Goal: Task Accomplishment & Management: Use online tool/utility

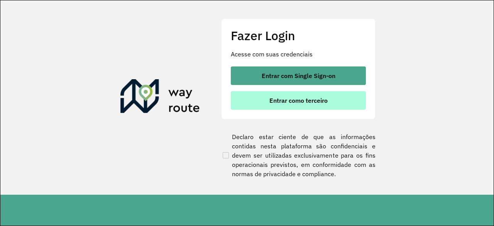
click at [297, 96] on button "Entrar como terceiro" at bounding box center [298, 100] width 135 height 19
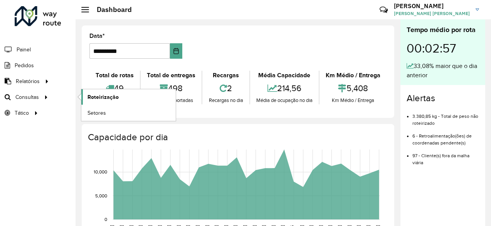
click at [103, 96] on span "Roteirização" at bounding box center [103, 97] width 31 height 8
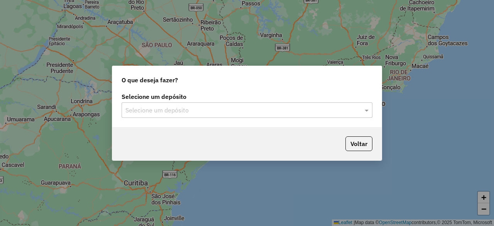
click at [167, 114] on input "text" at bounding box center [239, 110] width 228 height 9
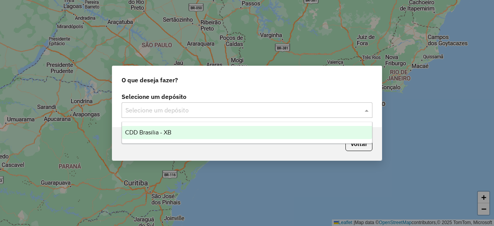
click at [179, 138] on div "CDD Brasilia - XB" at bounding box center [246, 132] width 249 height 13
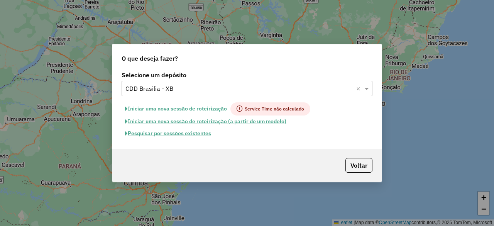
click at [189, 135] on button "Pesquisar por sessões existentes" at bounding box center [167, 133] width 93 height 12
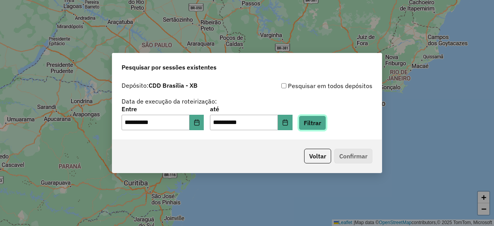
click at [324, 123] on button "Filtrar" at bounding box center [311, 122] width 27 height 15
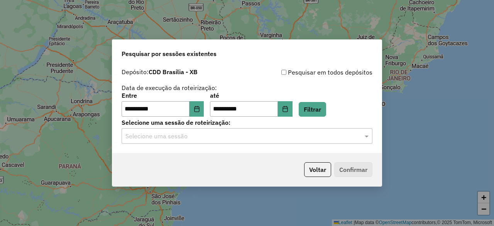
click at [321, 137] on input "text" at bounding box center [239, 135] width 228 height 9
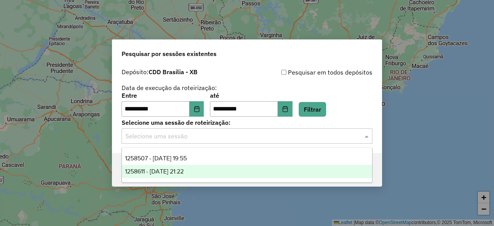
click at [278, 175] on div "1258611 - 03/09/2025 21:22" at bounding box center [246, 171] width 249 height 13
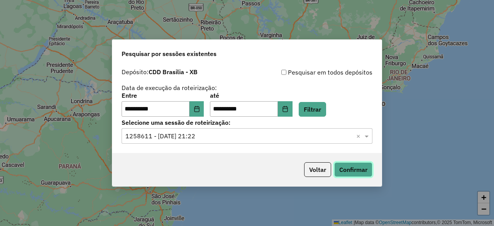
click at [359, 172] on button "Confirmar" at bounding box center [353, 169] width 38 height 15
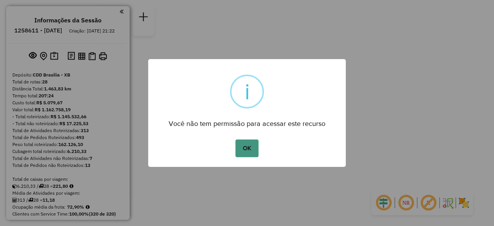
click at [241, 152] on button "OK" at bounding box center [246, 148] width 23 height 18
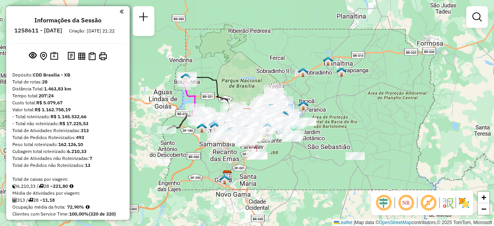
click at [409, 199] on em at bounding box center [405, 202] width 19 height 19
click at [382, 201] on em at bounding box center [383, 202] width 19 height 19
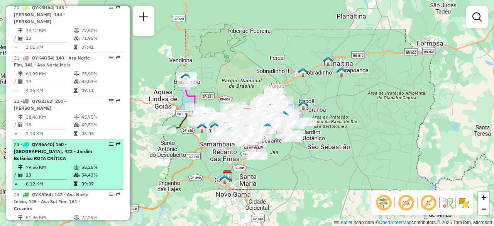
scroll to position [1157, 0]
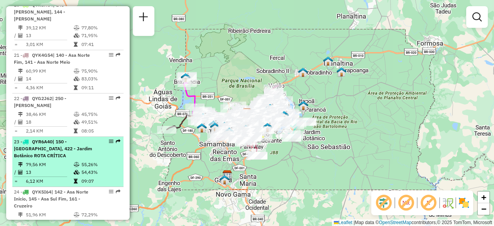
click at [58, 138] on div "23 - QYR6A40 | 150 - Lago Sul, 422 - Jardim Botânico ROTA CRÍTICA" at bounding box center [55, 148] width 82 height 21
select select "**********"
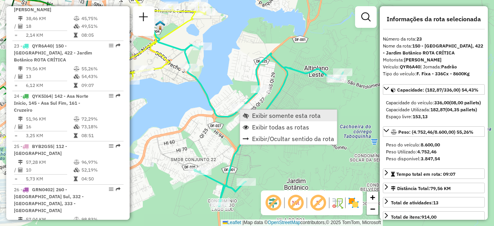
scroll to position [1263, 0]
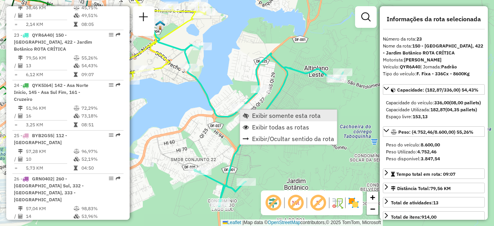
click at [271, 116] on span "Exibir somente esta rota" at bounding box center [286, 115] width 69 height 6
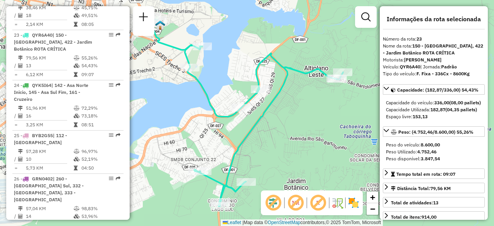
drag, startPoint x: 313, startPoint y: 110, endPoint x: 274, endPoint y: 118, distance: 39.7
click at [274, 118] on div "Janela de atendimento Grade de atendimento Capacidade Transportadoras Veículos …" at bounding box center [247, 113] width 494 height 226
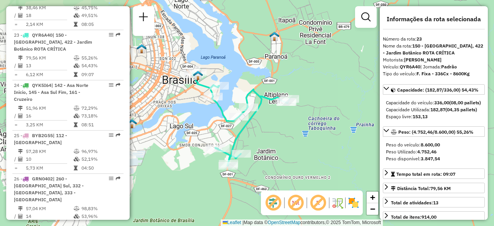
drag, startPoint x: 243, startPoint y: 86, endPoint x: 253, endPoint y: 92, distance: 11.7
click at [253, 92] on div "Janela de atendimento Grade de atendimento Capacidade Transportadoras Veículos …" at bounding box center [247, 113] width 494 height 226
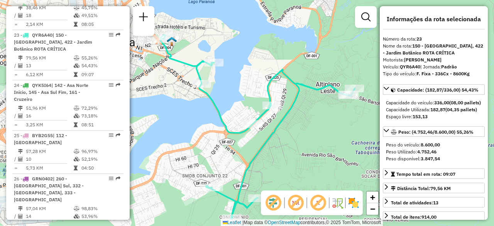
drag, startPoint x: 231, startPoint y: 97, endPoint x: 243, endPoint y: 81, distance: 19.9
click at [243, 81] on div "Janela de atendimento Grade de atendimento Capacidade Transportadoras Veículos …" at bounding box center [247, 113] width 494 height 226
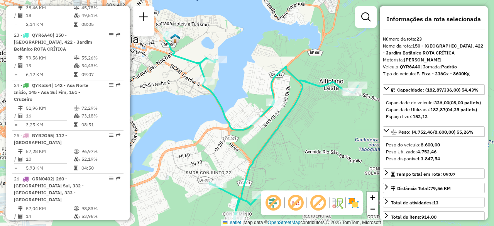
drag, startPoint x: 205, startPoint y: 43, endPoint x: 211, endPoint y: 42, distance: 6.7
click at [211, 42] on div "Janela de atendimento Grade de atendimento Capacidade Transportadoras Veículos …" at bounding box center [247, 113] width 494 height 226
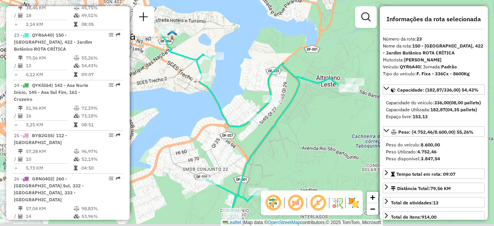
drag, startPoint x: 323, startPoint y: 66, endPoint x: 315, endPoint y: 64, distance: 8.1
click at [315, 64] on div "Janela de atendimento Grade de atendimento Capacidade Transportadoras Veículos …" at bounding box center [247, 113] width 494 height 226
drag, startPoint x: 235, startPoint y: 84, endPoint x: 241, endPoint y: 83, distance: 6.5
click at [241, 83] on div "Janela de atendimento Grade de atendimento Capacidade Transportadoras Veículos …" at bounding box center [247, 113] width 494 height 226
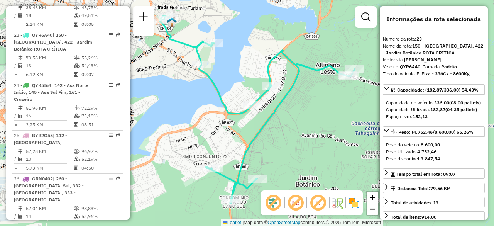
drag, startPoint x: 283, startPoint y: 131, endPoint x: 274, endPoint y: 128, distance: 9.8
click at [276, 120] on div "Janela de atendimento Grade de atendimento Capacidade Transportadoras Veículos …" at bounding box center [247, 113] width 494 height 226
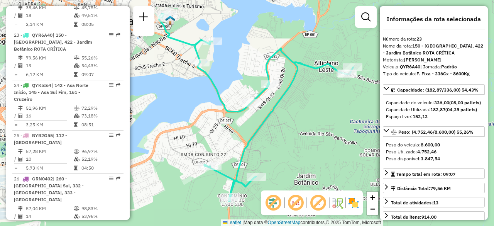
drag, startPoint x: 272, startPoint y: 157, endPoint x: 256, endPoint y: 142, distance: 22.1
click at [256, 142] on div "Janela de atendimento Grade de atendimento Capacidade Transportadoras Veículos …" at bounding box center [247, 113] width 494 height 226
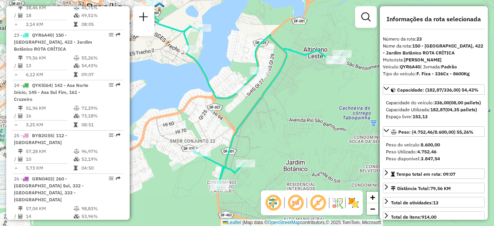
drag, startPoint x: 228, startPoint y: 71, endPoint x: 238, endPoint y: 78, distance: 12.4
click at [238, 83] on div "Janela de atendimento Grade de atendimento Capacidade Transportadoras Veículos …" at bounding box center [247, 113] width 494 height 226
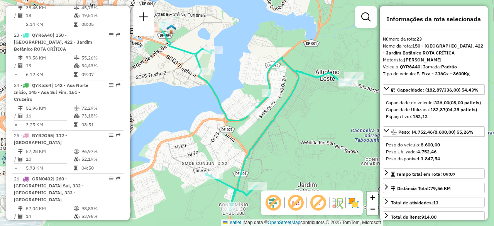
drag, startPoint x: 194, startPoint y: 79, endPoint x: 190, endPoint y: 86, distance: 7.8
click at [193, 88] on div "Janela de atendimento Grade de atendimento Capacidade Transportadoras Veículos …" at bounding box center [247, 113] width 494 height 226
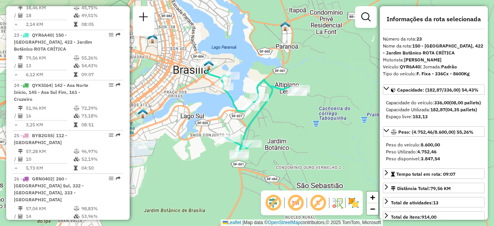
drag, startPoint x: 187, startPoint y: 91, endPoint x: 217, endPoint y: 100, distance: 30.5
click at [217, 100] on div "Janela de atendimento Grade de atendimento Capacidade Transportadoras Veículos …" at bounding box center [247, 113] width 494 height 226
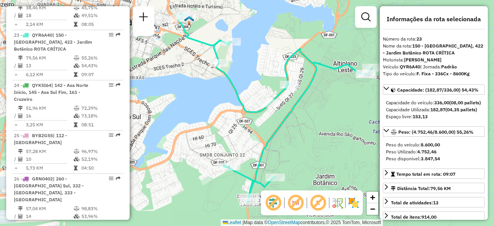
drag, startPoint x: 208, startPoint y: 103, endPoint x: 196, endPoint y: 94, distance: 15.1
click at [196, 94] on div "Janela de atendimento Grade de atendimento Capacidade Transportadoras Veículos …" at bounding box center [247, 113] width 494 height 226
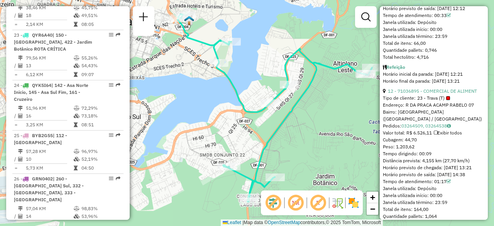
scroll to position [1851, 0]
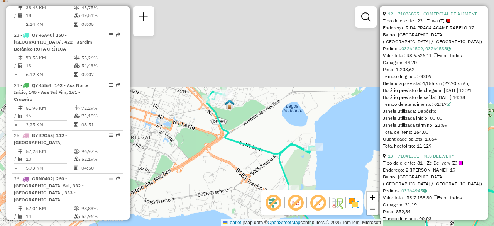
drag, startPoint x: 192, startPoint y: 24, endPoint x: 249, endPoint y: 139, distance: 128.8
click at [249, 139] on div "Janela de atendimento Grade de atendimento Capacidade Transportadoras Veículos …" at bounding box center [247, 113] width 494 height 226
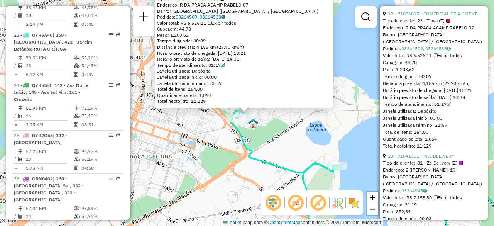
drag, startPoint x: 266, startPoint y: 45, endPoint x: 275, endPoint y: 74, distance: 29.9
click at [275, 74] on div "71036895 - COMERCIAL DE ALIMENT Tipo de cliente: 23 - Trava (T) Endereço: R DA …" at bounding box center [244, 47] width 174 height 114
click at [299, 122] on div "71036895 - COMERCIAL DE ALIMENT Tipo de cliente: 23 - Trava (T) Endereço: R DA …" at bounding box center [247, 113] width 494 height 226
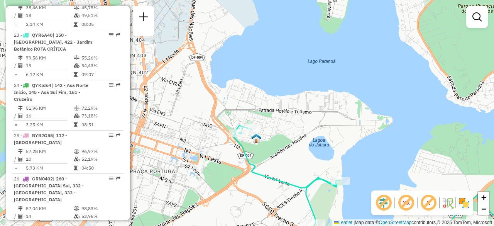
drag, startPoint x: 290, startPoint y: 136, endPoint x: 288, endPoint y: 140, distance: 4.3
click at [290, 138] on div "Janela de atendimento Grade de atendimento Capacidade Transportadoras Veículos …" at bounding box center [247, 113] width 494 height 226
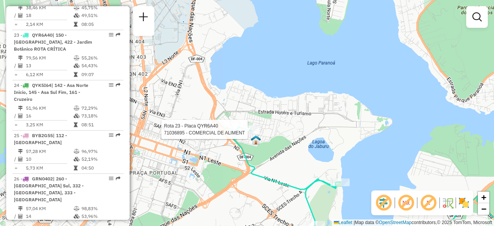
select select "**********"
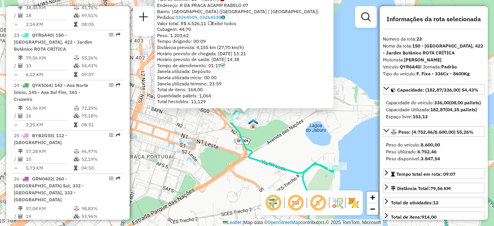
click at [293, 145] on div "71036895 - COMERCIAL DE ALIMENT Tipo de cliente: 23 - Trava (T) Endereço: R DA …" at bounding box center [247, 113] width 494 height 226
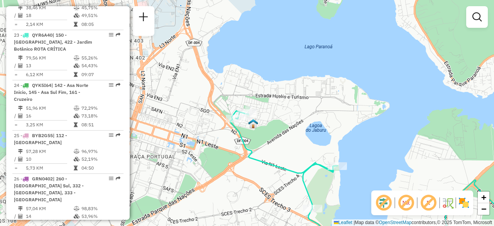
click at [230, 97] on div "Janela de atendimento Grade de atendimento Capacidade Transportadoras Veículos …" at bounding box center [247, 113] width 494 height 226
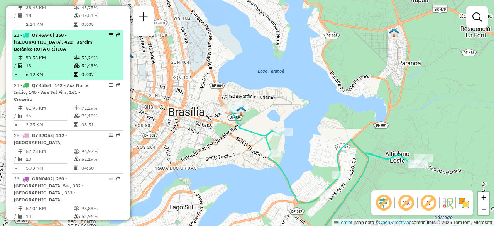
click at [66, 54] on td "79,56 KM" at bounding box center [49, 58] width 48 height 8
select select "**********"
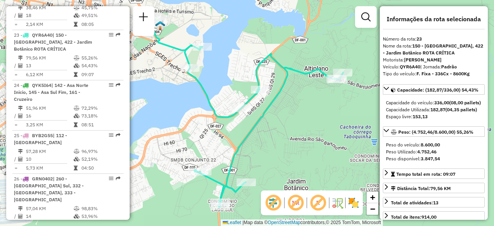
drag, startPoint x: 186, startPoint y: 91, endPoint x: 201, endPoint y: 96, distance: 15.4
click at [200, 96] on div "Janela de atendimento Grade de atendimento Capacidade Transportadoras Veículos …" at bounding box center [247, 113] width 494 height 226
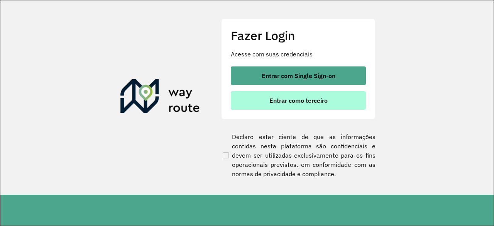
click at [290, 101] on span "Entrar como terceiro" at bounding box center [298, 100] width 58 height 6
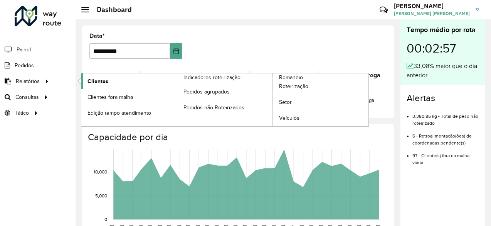
click at [98, 82] on span "Clientes" at bounding box center [98, 81] width 21 height 8
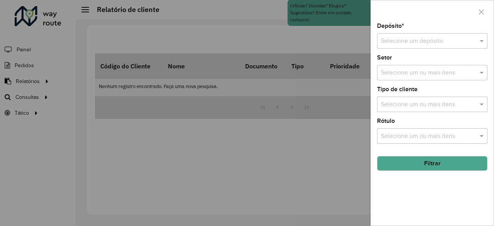
click at [431, 35] on div "Selecione um depósito" at bounding box center [432, 40] width 110 height 15
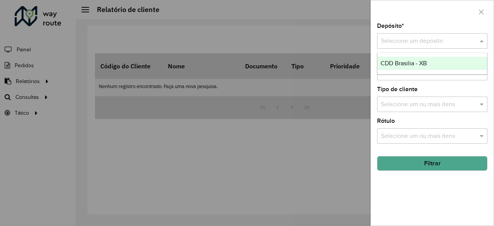
click at [419, 70] on ng-dropdown-panel "CDD Brasilia - XB" at bounding box center [432, 63] width 111 height 22
click at [421, 66] on div "CDD Brasilia - XB" at bounding box center [432, 63] width 110 height 13
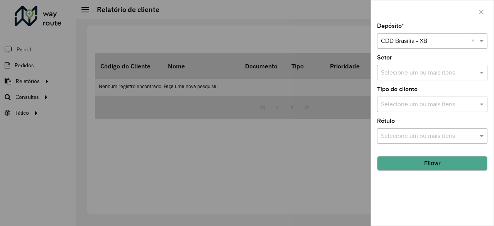
click at [422, 71] on input "text" at bounding box center [428, 72] width 99 height 9
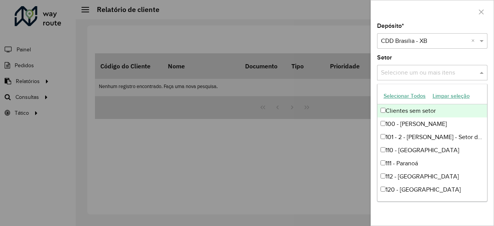
click at [419, 70] on input "text" at bounding box center [428, 72] width 99 height 9
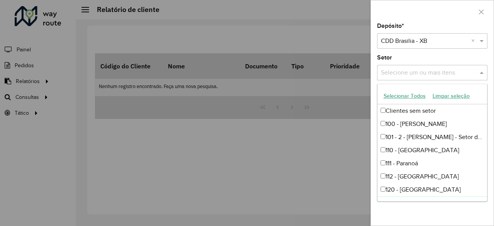
click at [440, 207] on div "Depósito * Selecione um depósito × CDD Brasilia - XB × Setor Selecione um ou ma…" at bounding box center [432, 124] width 123 height 202
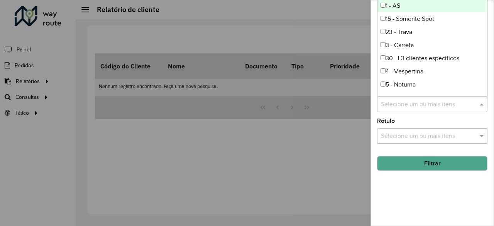
click at [448, 108] on input "text" at bounding box center [428, 104] width 99 height 9
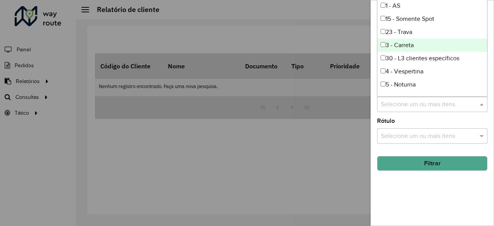
click at [405, 32] on div "23 - Trava" at bounding box center [432, 31] width 110 height 13
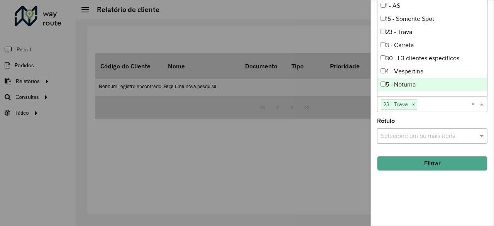
click at [444, 137] on input "text" at bounding box center [428, 135] width 99 height 9
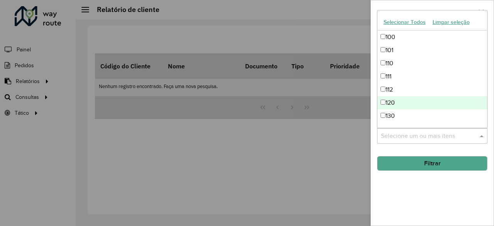
click at [433, 160] on button "Filtrar" at bounding box center [432, 163] width 110 height 15
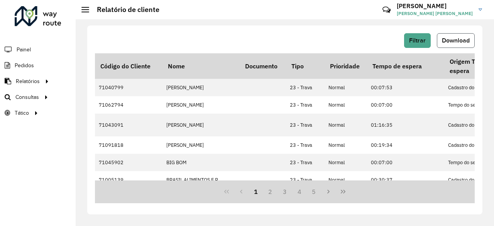
click at [457, 41] on span "Download" at bounding box center [456, 40] width 28 height 7
